Goal: Navigation & Orientation: Find specific page/section

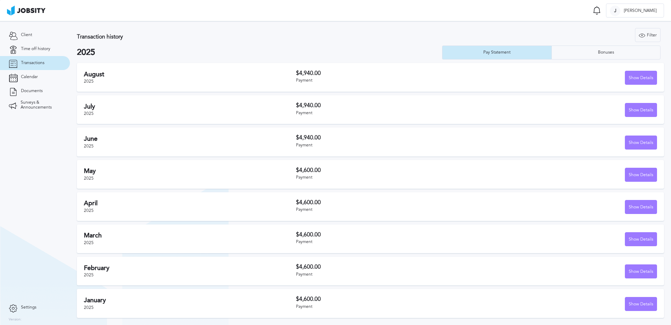
click at [45, 65] on link "Transactions" at bounding box center [35, 63] width 70 height 14
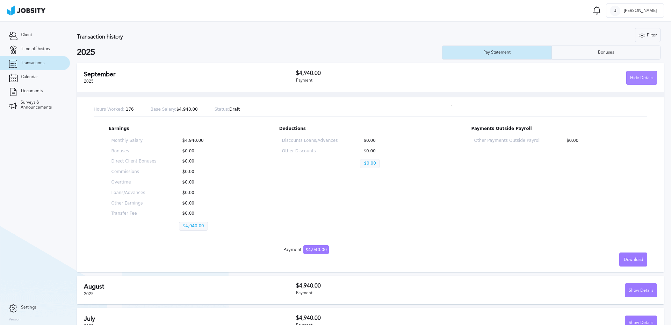
click at [634, 78] on div "Hide Details" at bounding box center [642, 78] width 30 height 14
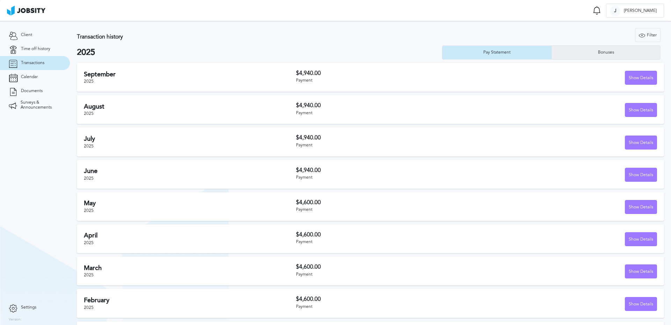
click at [604, 50] on div "Bonuses" at bounding box center [606, 52] width 23 height 5
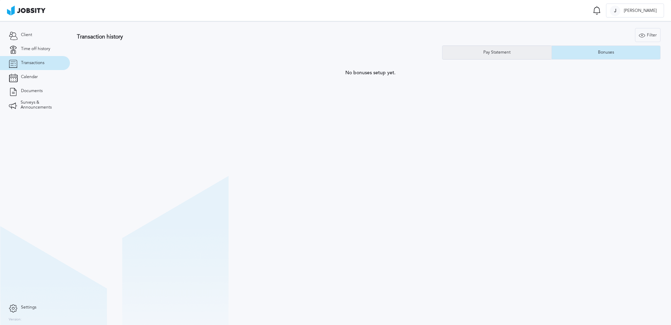
click at [482, 51] on div "Pay Statement" at bounding box center [497, 52] width 34 height 5
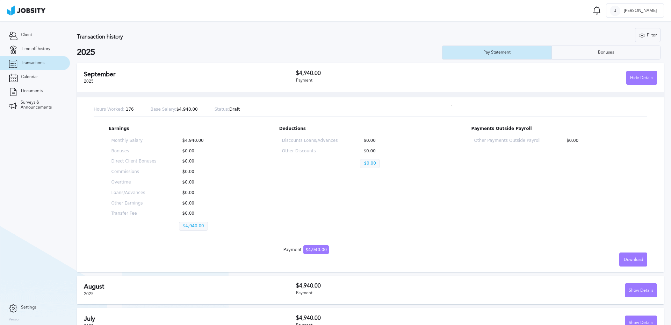
drag, startPoint x: 626, startPoint y: 78, endPoint x: 615, endPoint y: 84, distance: 12.5
click at [627, 78] on div "Hide Details" at bounding box center [642, 78] width 30 height 14
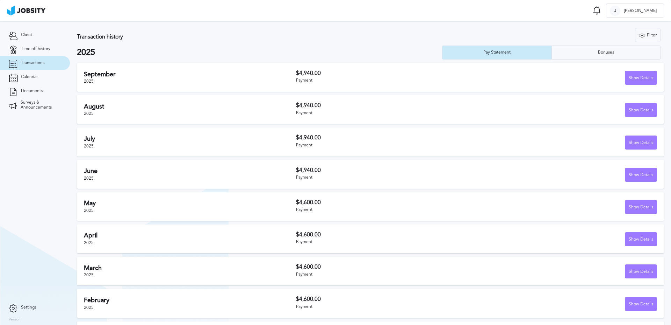
click at [228, 55] on h2 "2025" at bounding box center [259, 53] width 365 height 10
click at [47, 65] on link "Transactions" at bounding box center [35, 63] width 70 height 14
click at [38, 42] on link "Time off history" at bounding box center [35, 49] width 70 height 14
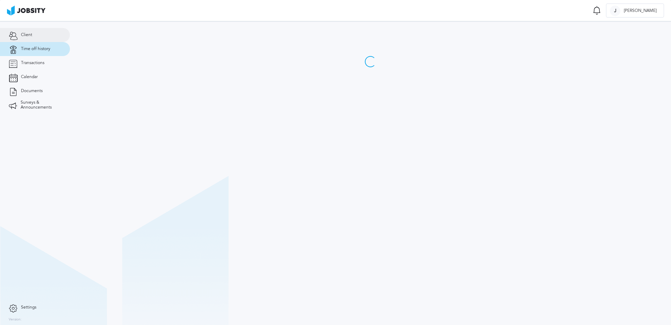
click at [41, 33] on link "Client" at bounding box center [35, 35] width 70 height 14
